Goal: Task Accomplishment & Management: Complete application form

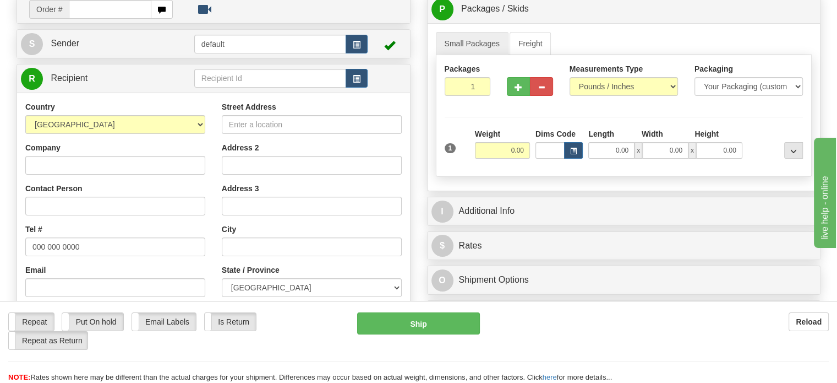
scroll to position [110, 0]
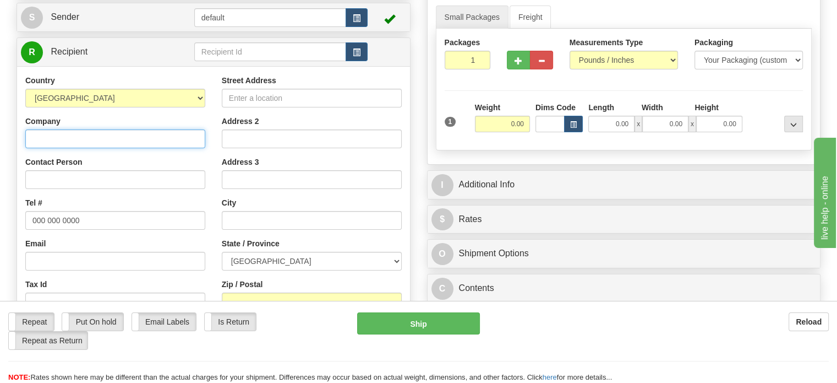
click at [75, 148] on input "Company" at bounding box center [115, 138] width 180 height 19
paste input "Quincaillerie Cote Des Neiges Home Hardware"
type input "Quincaillerie Cote Des Neiges Home Hardware"
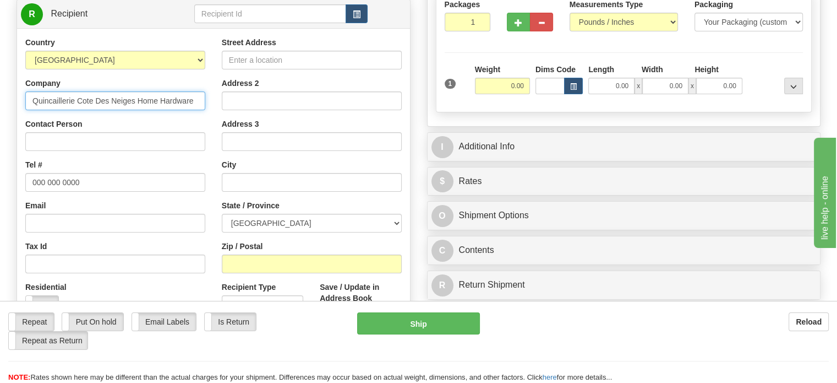
scroll to position [165, 0]
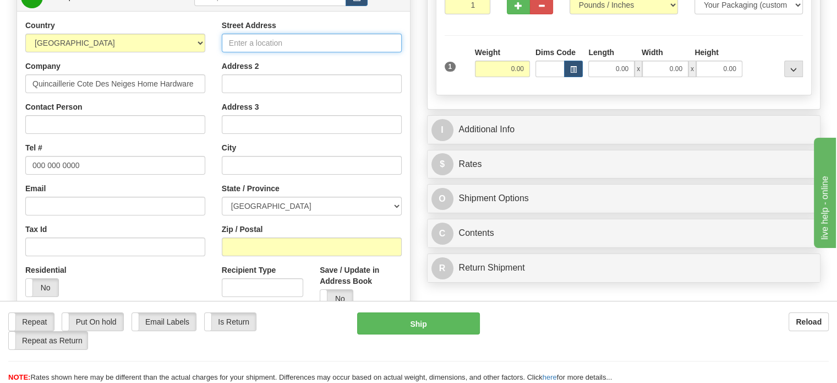
click at [288, 52] on input "Street Address" at bounding box center [312, 43] width 180 height 19
paste input "[STREET_ADDRESS][PERSON_NAME]"
type input "[STREET_ADDRESS][PERSON_NAME]"
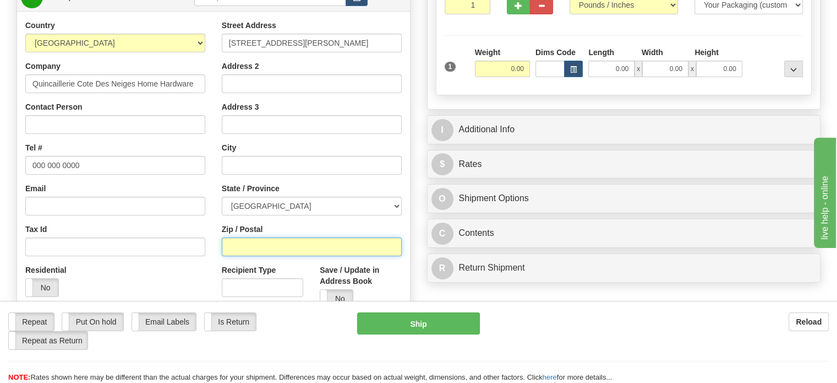
click at [262, 256] on input "Zip / Postal" at bounding box center [312, 246] width 180 height 19
paste input "[GEOGRAPHIC_DATA]"
drag, startPoint x: 293, startPoint y: 272, endPoint x: 202, endPoint y: 270, distance: 92.0
click at [202, 270] on div "Country [GEOGRAPHIC_DATA] [GEOGRAPHIC_DATA] [GEOGRAPHIC_DATA] [GEOGRAPHIC_DATA]…" at bounding box center [213, 168] width 393 height 296
click at [243, 256] on input "H3T1Y8" at bounding box center [312, 246] width 180 height 19
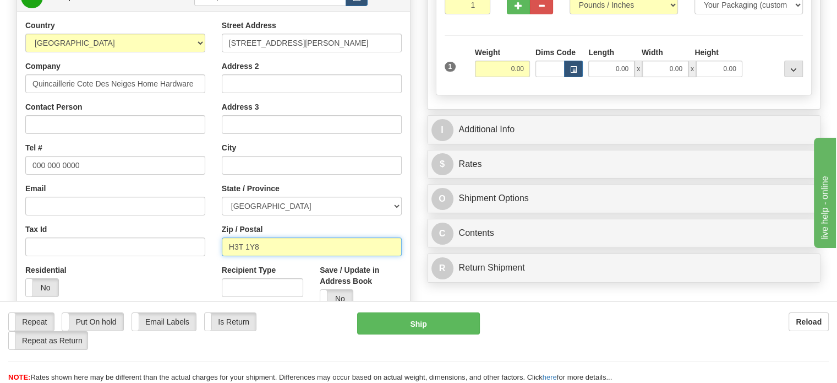
type input "H3T 1Y8"
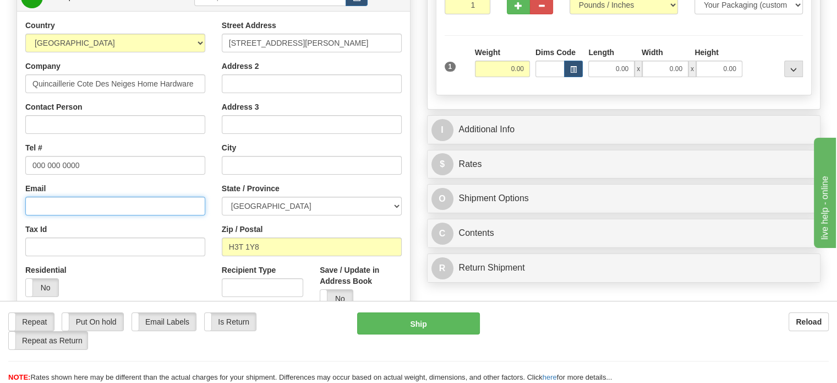
click at [79, 215] on input "Email" at bounding box center [115, 206] width 180 height 19
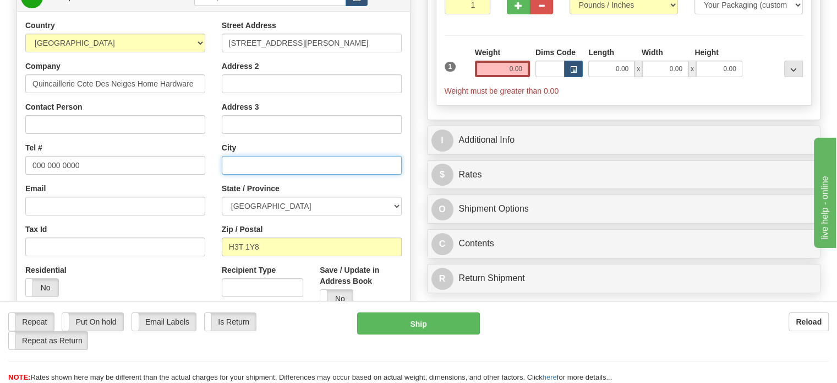
click at [250, 175] on input "text" at bounding box center [312, 165] width 180 height 19
paste input "Montréal [GEOGRAPHIC_DATA],"
drag, startPoint x: 261, startPoint y: 192, endPoint x: 319, endPoint y: 192, distance: 58.4
click at [319, 175] on input "Montréal [GEOGRAPHIC_DATA]," at bounding box center [312, 165] width 180 height 19
type input "[GEOGRAPHIC_DATA]"
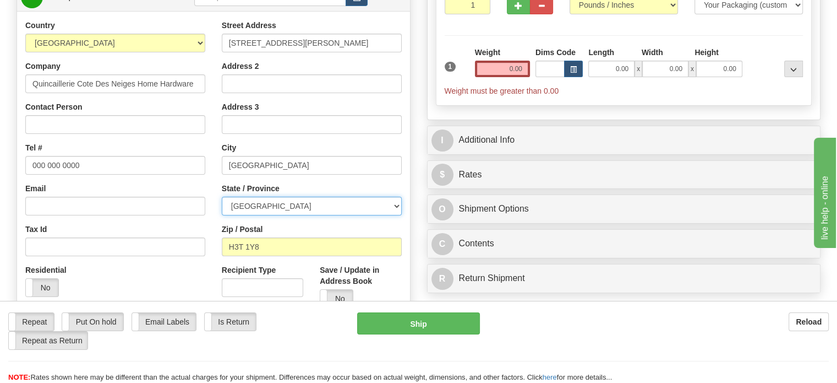
click at [301, 215] on select "[GEOGRAPHIC_DATA] [GEOGRAPHIC_DATA] [GEOGRAPHIC_DATA] [GEOGRAPHIC_DATA] [GEOGRA…" at bounding box center [312, 206] width 180 height 19
select select "QC"
click at [222, 215] on select "[GEOGRAPHIC_DATA] [GEOGRAPHIC_DATA] [GEOGRAPHIC_DATA] [GEOGRAPHIC_DATA] [GEOGRA…" at bounding box center [312, 206] width 180 height 19
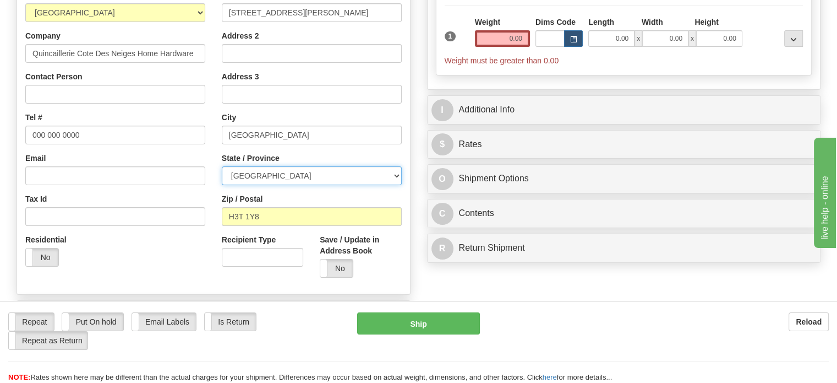
scroll to position [220, 0]
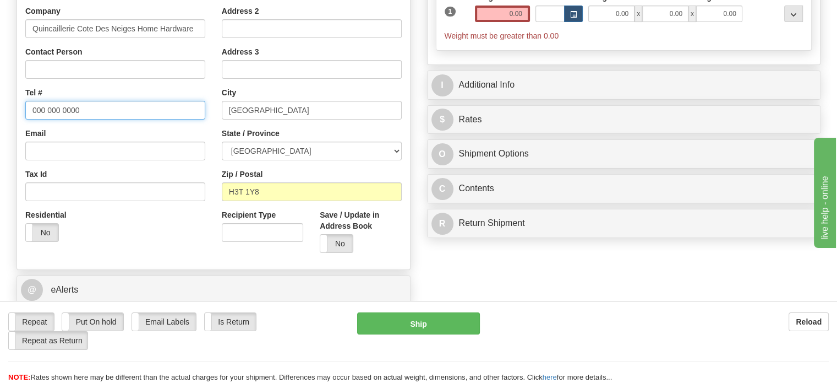
drag, startPoint x: 86, startPoint y: 135, endPoint x: 19, endPoint y: 139, distance: 66.7
click at [19, 139] on div "Country [GEOGRAPHIC_DATA] [GEOGRAPHIC_DATA] [GEOGRAPHIC_DATA] [GEOGRAPHIC_DATA]…" at bounding box center [115, 107] width 197 height 285
paste input "5143430555"
click at [46, 119] on input "5143430555" at bounding box center [115, 110] width 180 height 19
type input "[PHONE_NUMBER]"
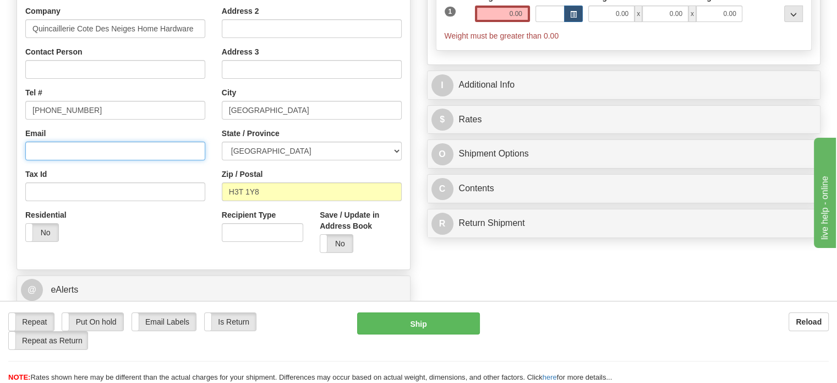
click at [71, 160] on input "Email" at bounding box center [115, 151] width 180 height 19
paste input "[EMAIL_ADDRESS][DOMAIN_NAME]"
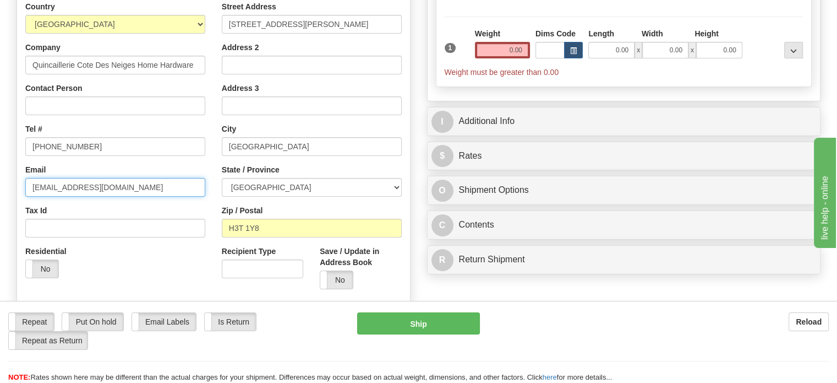
scroll to position [165, 0]
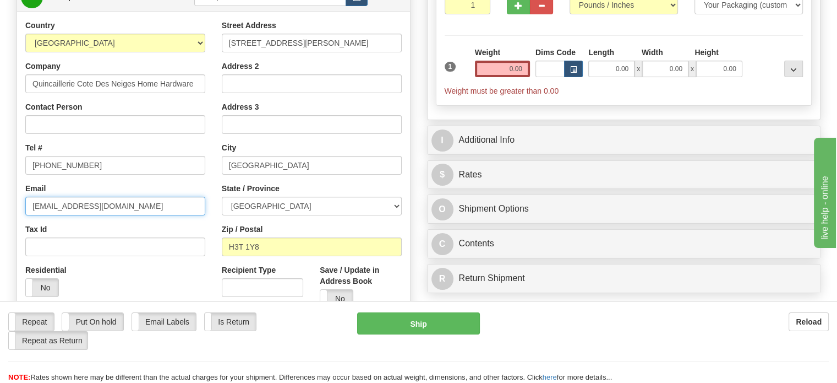
type input "[EMAIL_ADDRESS][DOMAIN_NAME]"
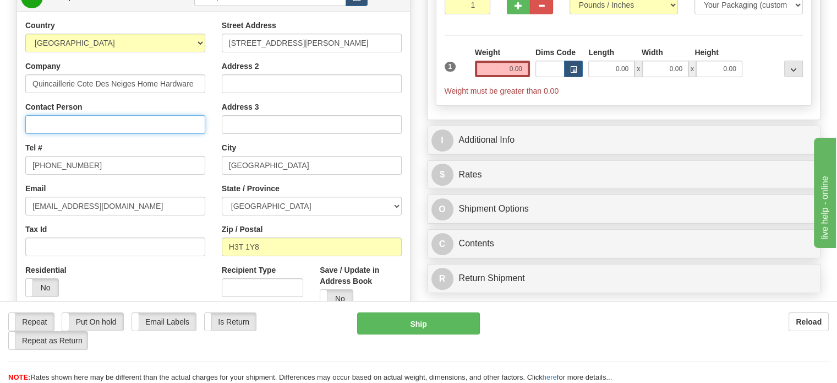
click at [113, 134] on input "Contact Person" at bounding box center [115, 124] width 180 height 19
paste input "Attn: [PERSON_NAME]"
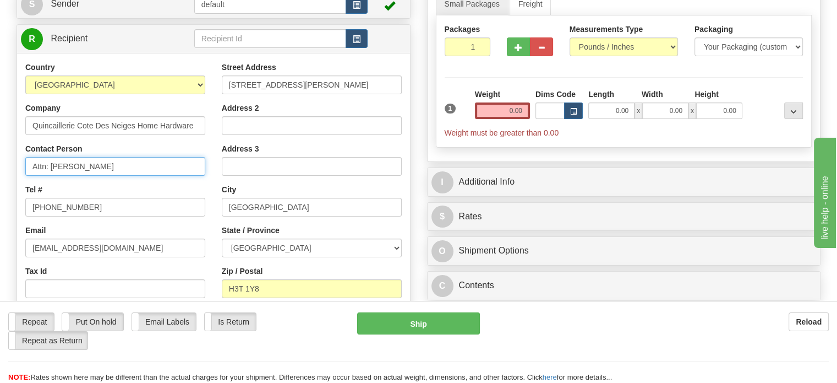
scroll to position [110, 0]
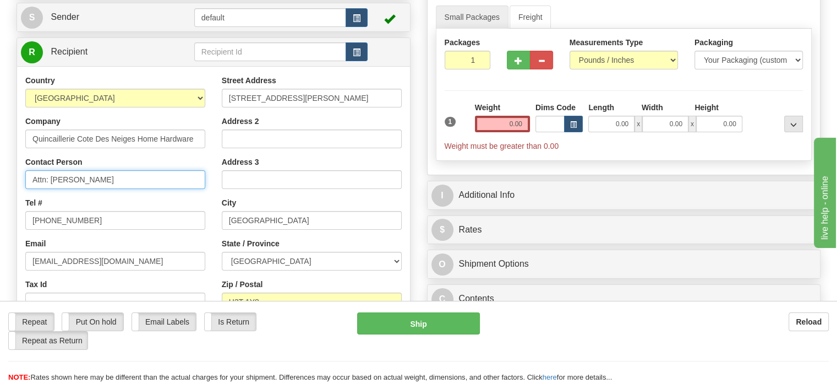
type input "Attn: [PERSON_NAME]"
drag, startPoint x: 507, startPoint y: 149, endPoint x: 537, endPoint y: 149, distance: 30.8
click at [537, 149] on div "1 Weight 0.00 Dims Code 0.00" at bounding box center [624, 127] width 365 height 50
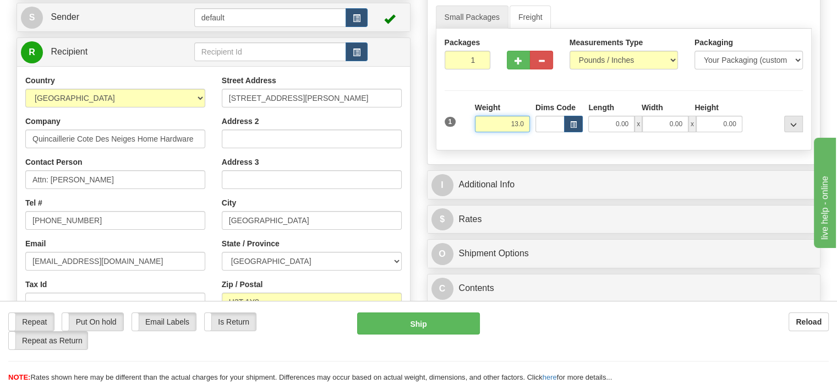
click button "Delete" at bounding box center [0, 0] width 0 height 0
type input "13.00"
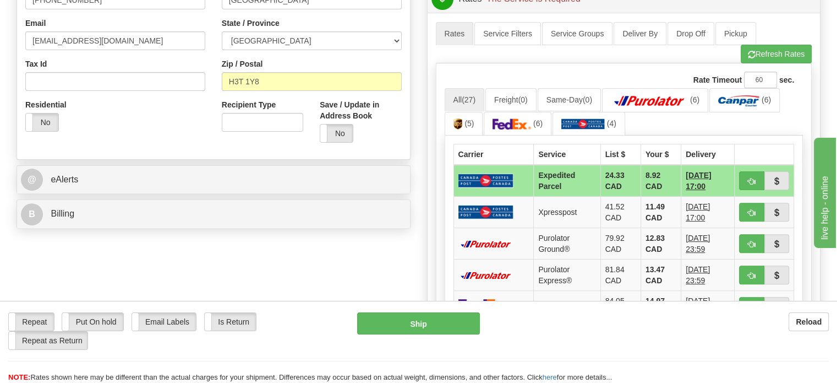
scroll to position [385, 0]
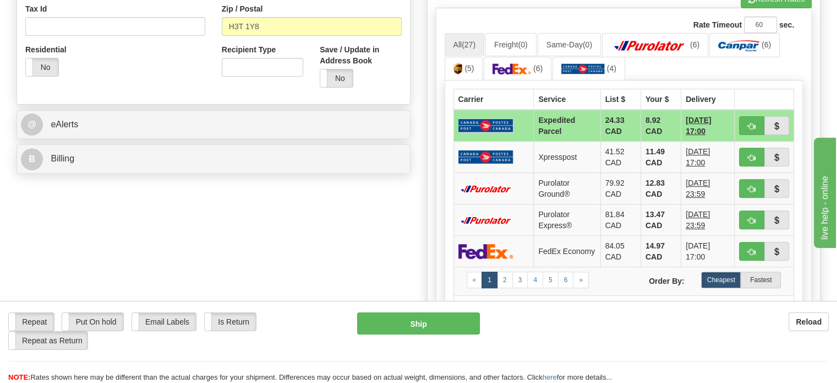
click at [489, 132] on img at bounding box center [486, 125] width 55 height 14
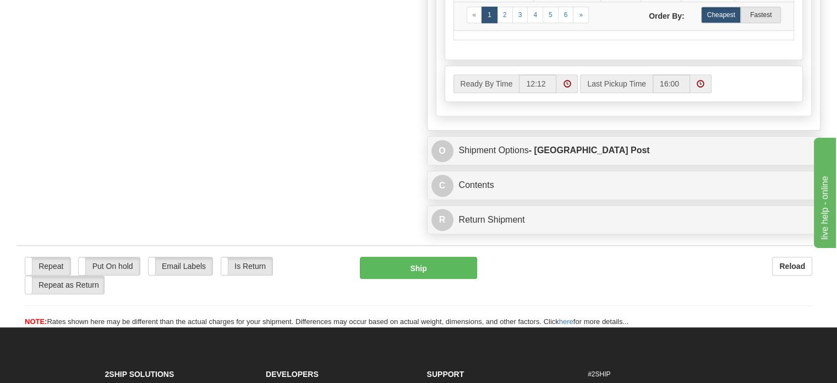
scroll to position [716, 0]
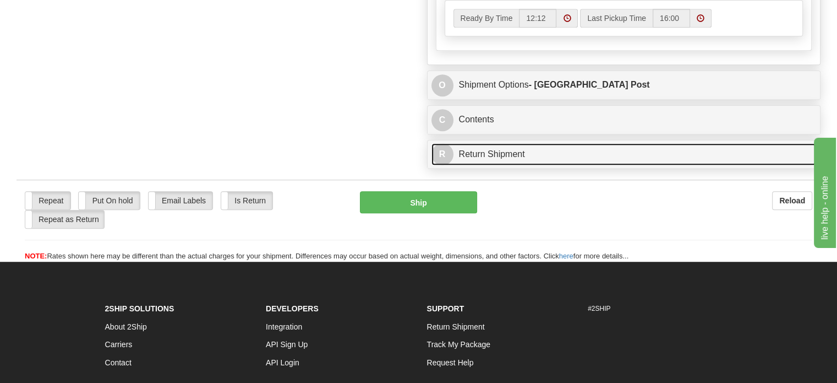
click at [501, 166] on link "R Return Shipment" at bounding box center [624, 154] width 385 height 23
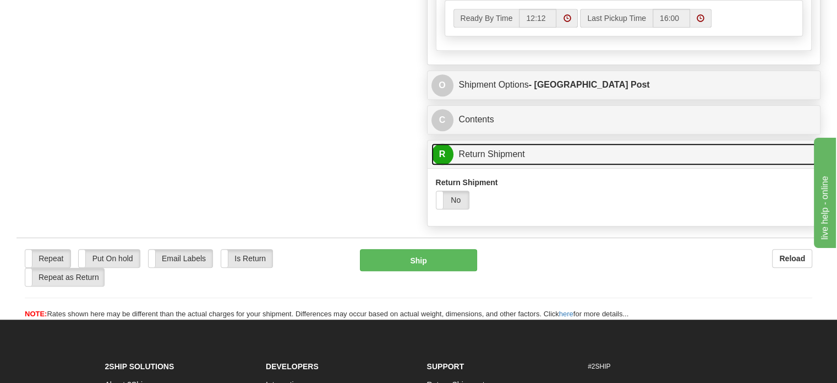
scroll to position [771, 0]
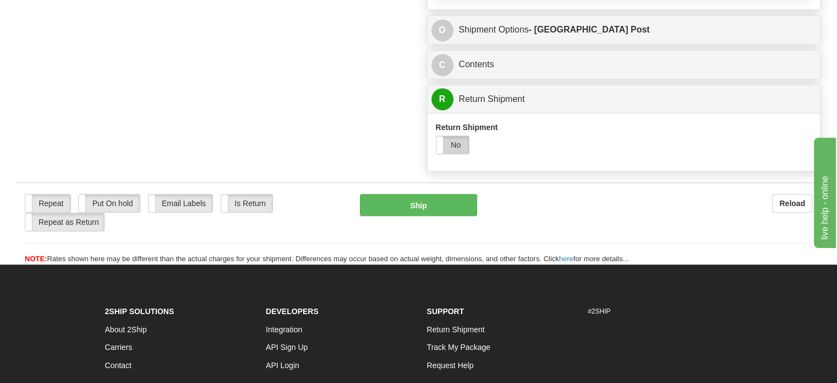
click at [459, 154] on label "No" at bounding box center [453, 145] width 32 height 18
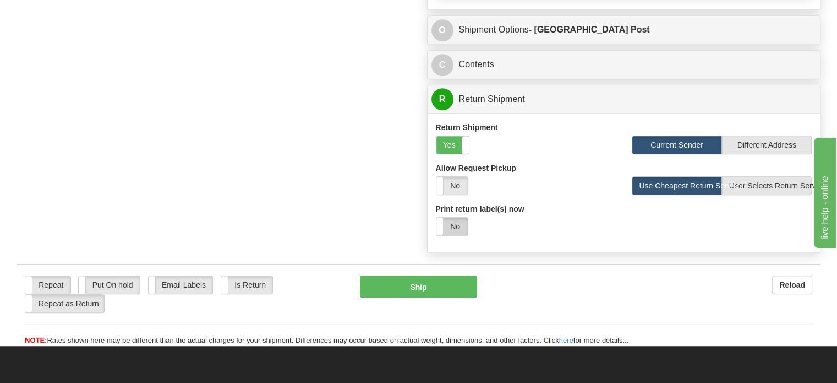
click at [460, 235] on label "No" at bounding box center [452, 226] width 31 height 18
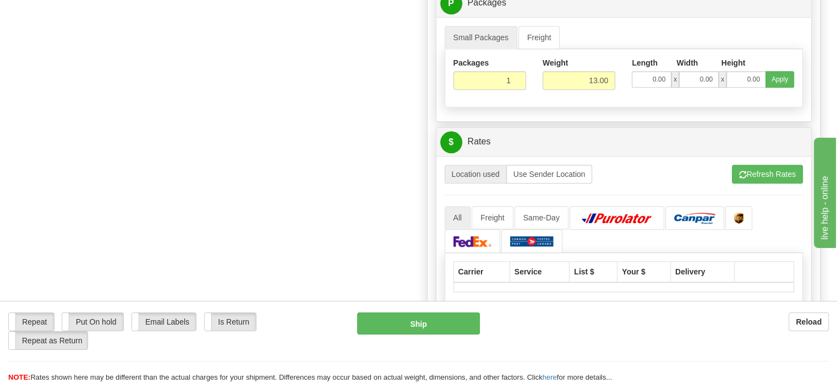
scroll to position [1046, 0]
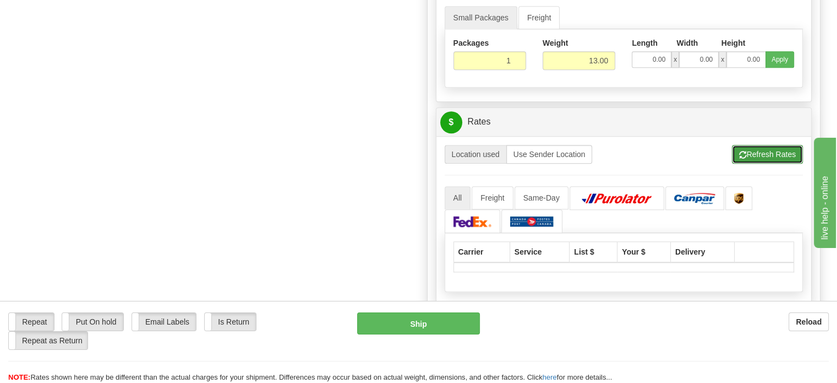
click at [760, 164] on button "Refresh Rates" at bounding box center [767, 154] width 71 height 19
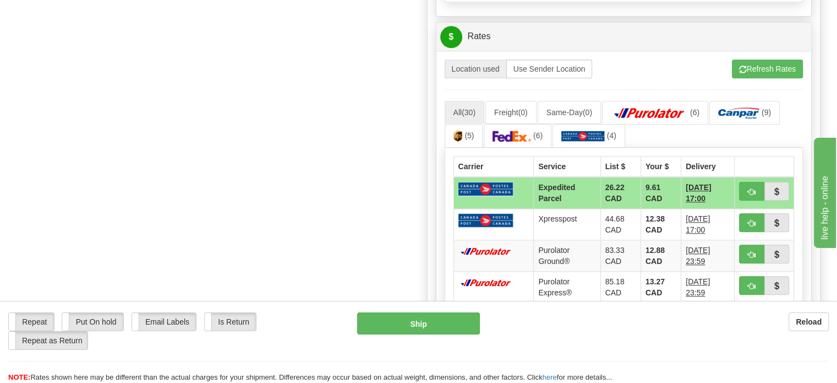
scroll to position [1156, 0]
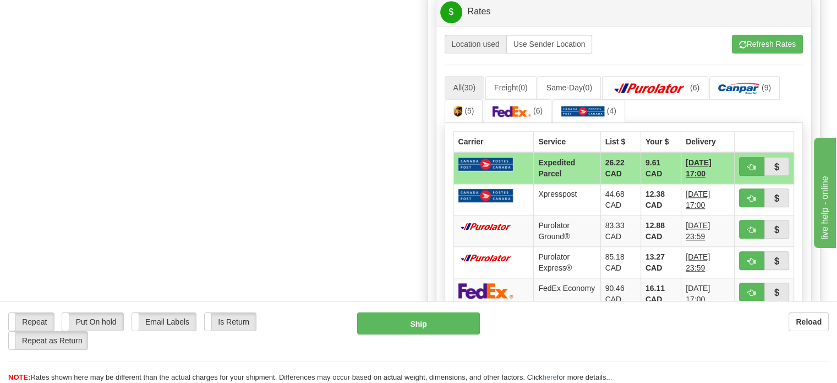
click at [493, 171] on img at bounding box center [486, 164] width 55 height 14
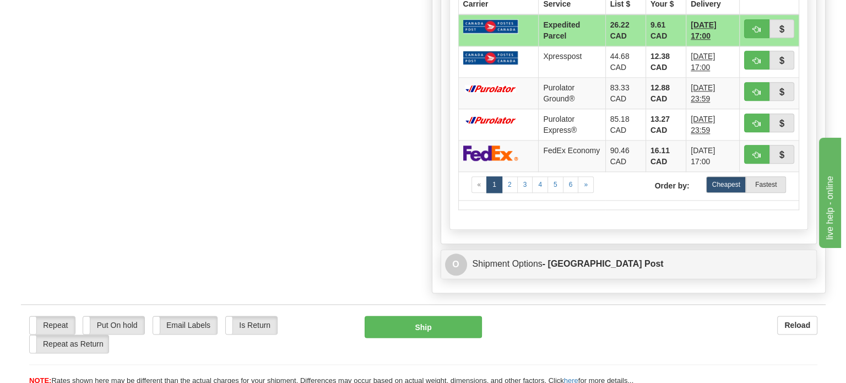
scroll to position [1266, 0]
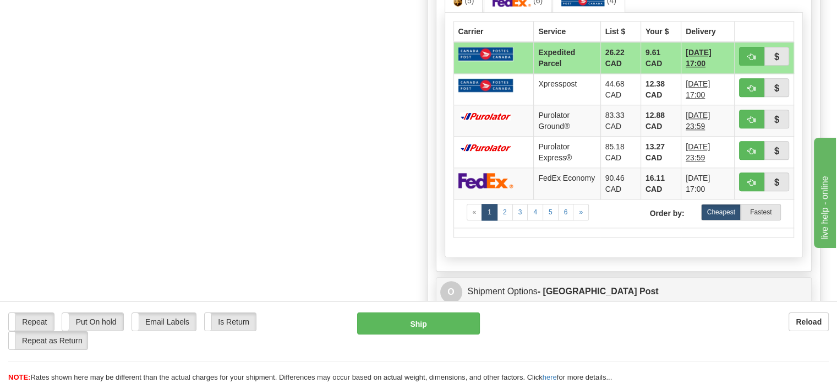
click at [507, 61] on img at bounding box center [486, 54] width 55 height 14
click at [413, 325] on button "Ship" at bounding box center [418, 323] width 123 height 22
type input "DOM.EP"
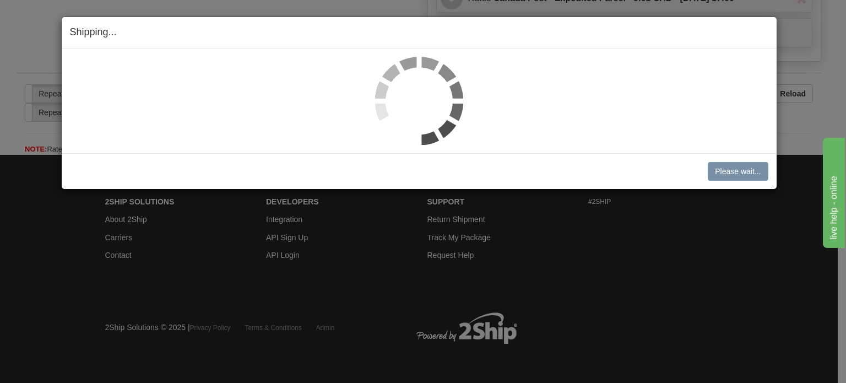
scroll to position [758, 0]
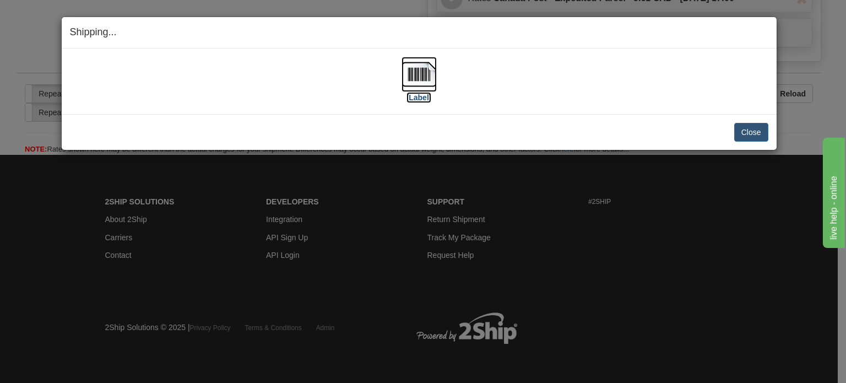
click at [414, 74] on img at bounding box center [418, 74] width 35 height 35
